Goal: Transaction & Acquisition: Download file/media

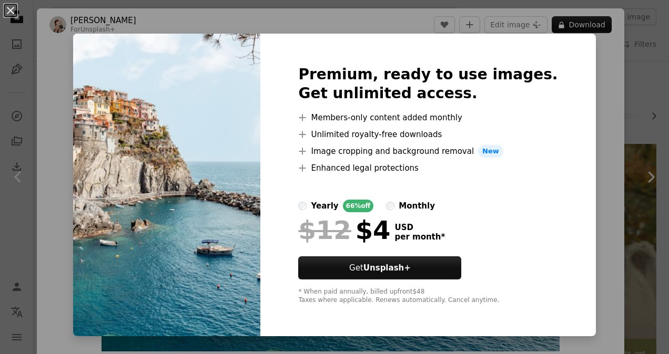
scroll to position [555, 0]
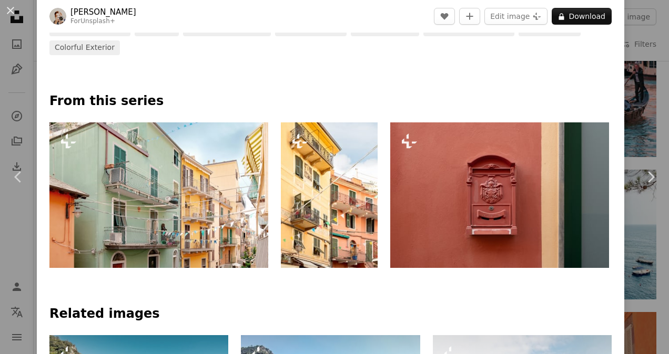
scroll to position [789, 0]
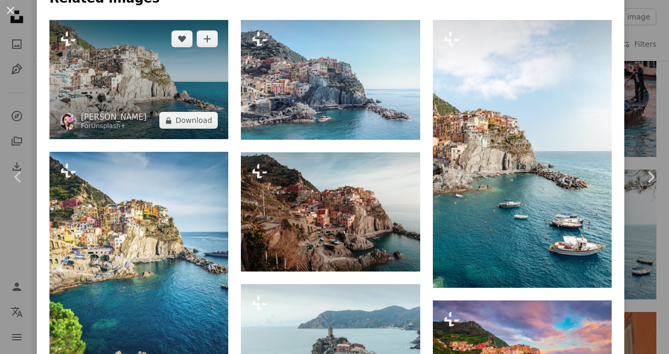
click at [197, 73] on img at bounding box center [138, 79] width 179 height 119
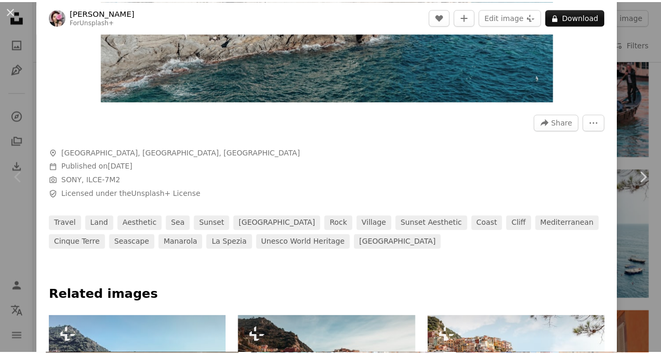
scroll to position [263, 0]
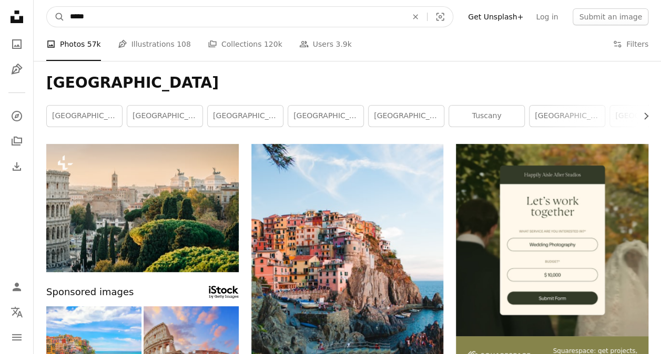
drag, startPoint x: 136, startPoint y: 16, endPoint x: -2, endPoint y: 9, distance: 137.9
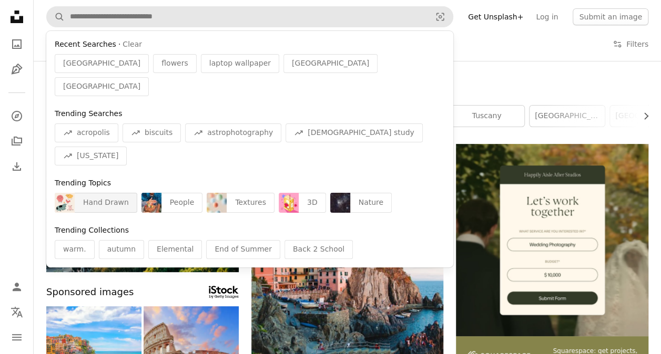
click at [103, 193] on div "Hand Drawn" at bounding box center [106, 203] width 63 height 20
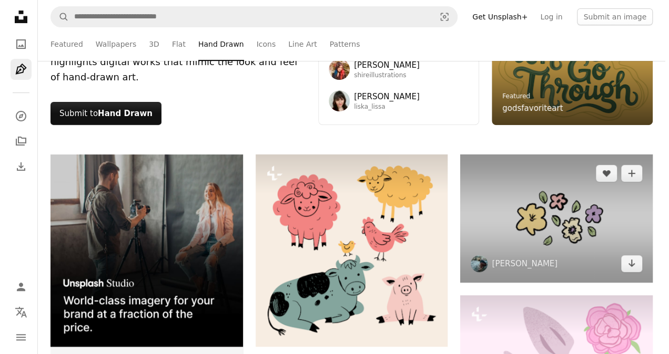
scroll to position [105, 0]
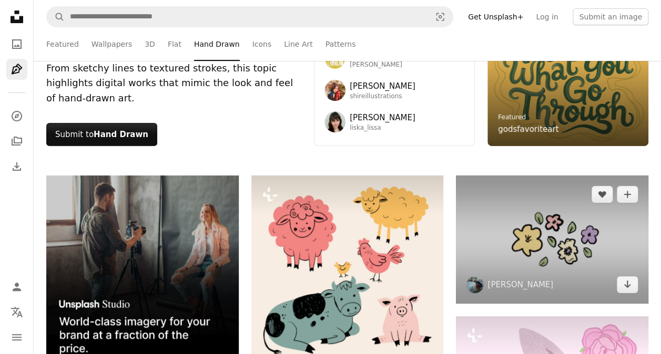
click at [561, 260] on img at bounding box center [552, 240] width 192 height 128
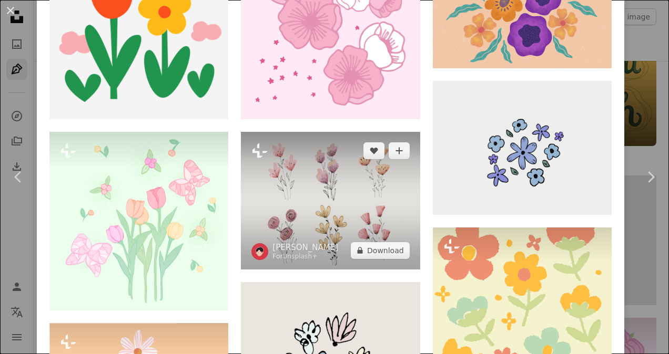
scroll to position [841, 0]
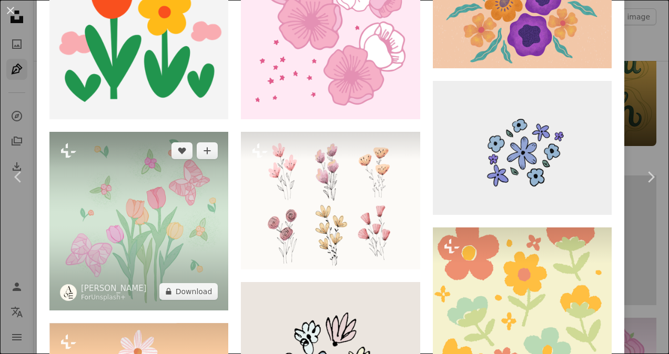
click at [171, 210] on img at bounding box center [138, 221] width 179 height 179
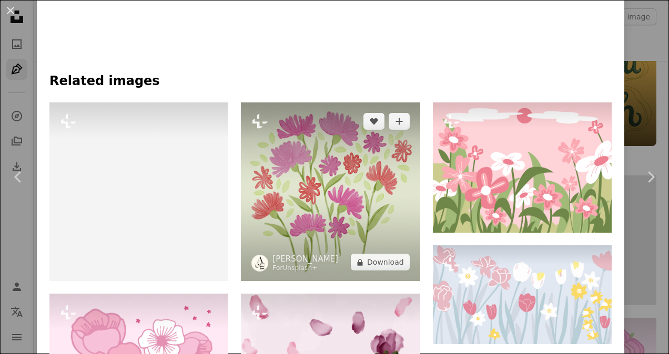
scroll to position [578, 0]
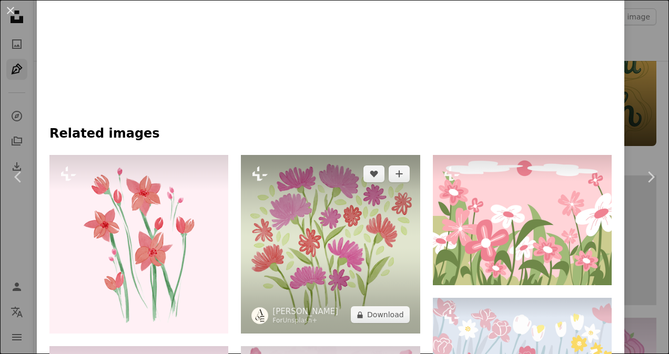
click at [326, 247] on img at bounding box center [330, 244] width 179 height 179
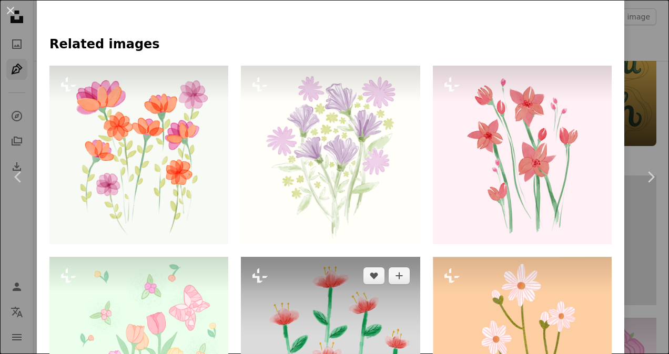
scroll to position [736, 0]
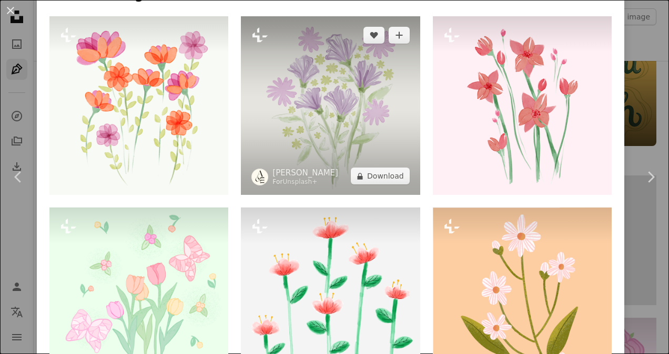
click at [390, 157] on img at bounding box center [330, 105] width 179 height 179
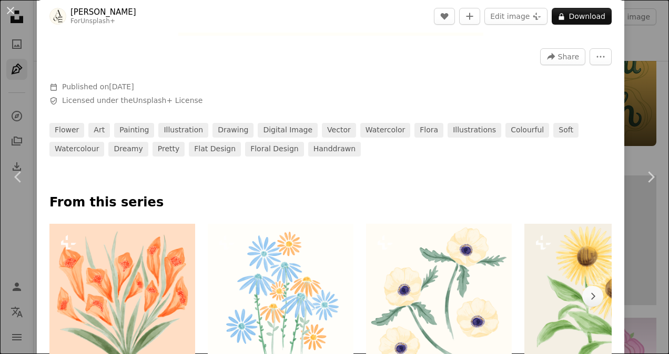
scroll to position [631, 0]
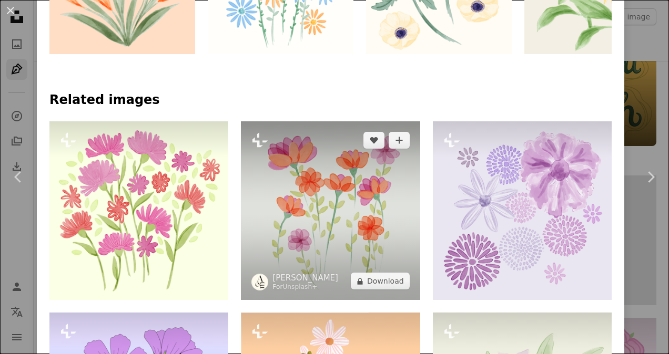
click at [331, 193] on img at bounding box center [330, 210] width 179 height 179
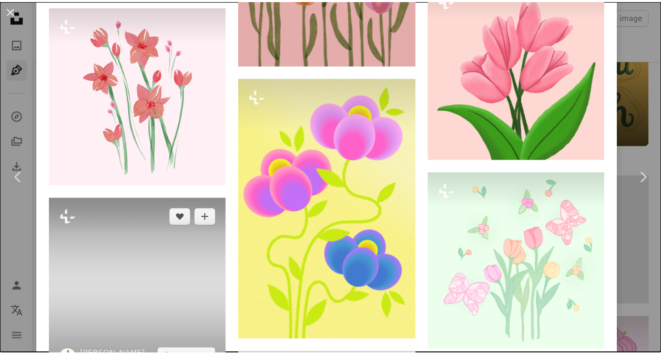
scroll to position [999, 0]
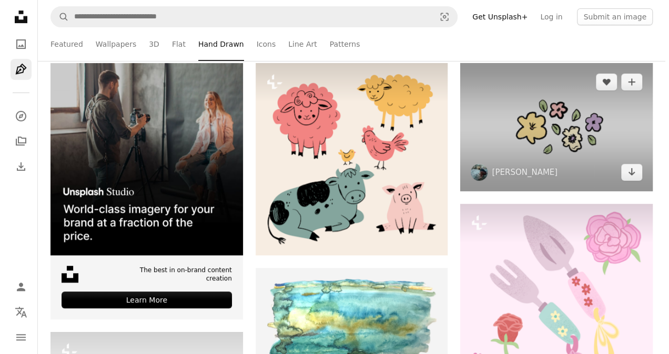
scroll to position [158, 0]
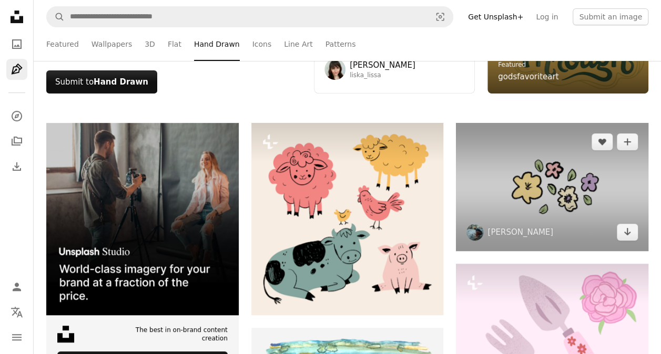
click at [578, 187] on img at bounding box center [552, 187] width 192 height 128
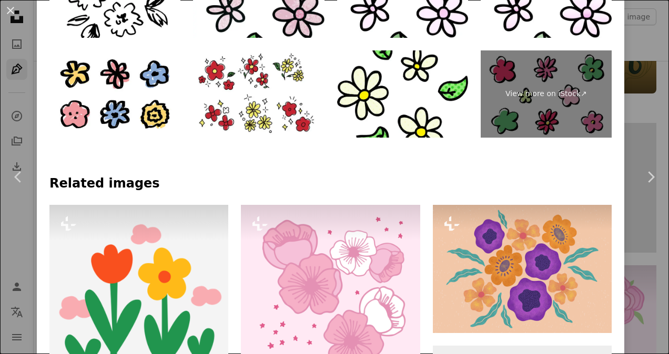
scroll to position [631, 0]
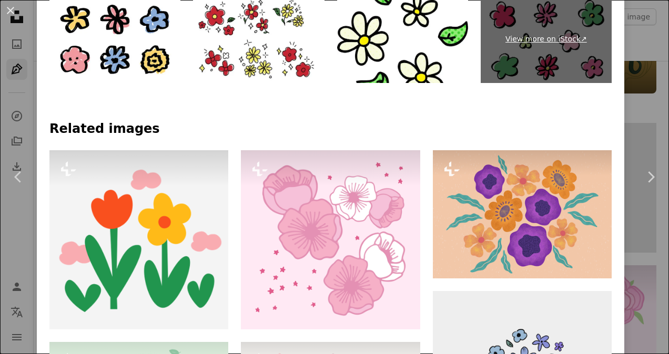
click at [521, 32] on link "View more on iStock ↗" at bounding box center [546, 39] width 131 height 87
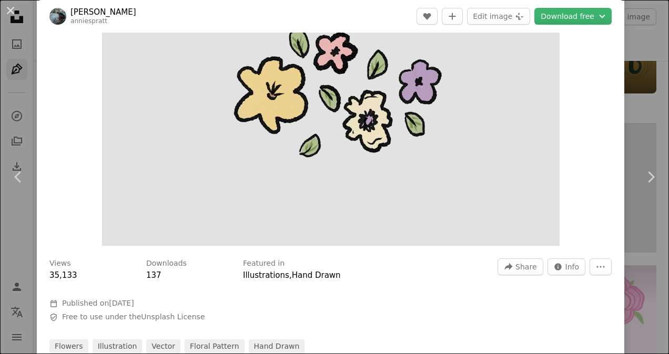
scroll to position [0, 0]
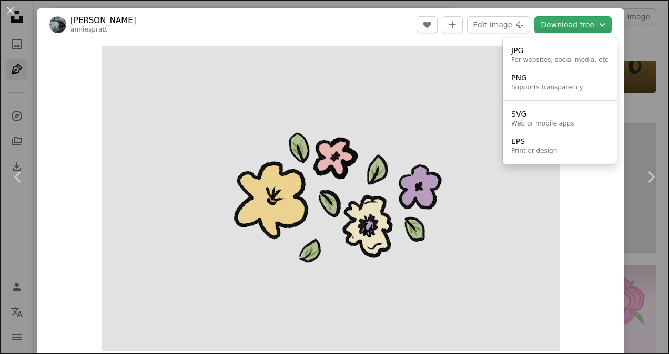
click at [583, 24] on button "Download free Chevron down" at bounding box center [572, 24] width 77 height 17
click at [569, 57] on div "For websites, social media, etc" at bounding box center [559, 60] width 97 height 8
